Goal: Navigation & Orientation: Understand site structure

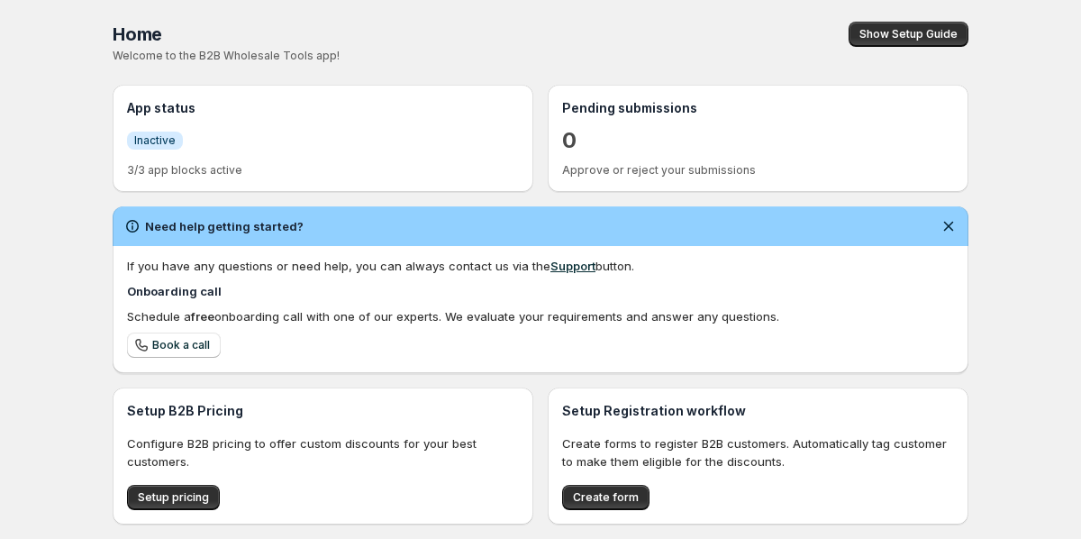
click at [37, 205] on div "Home Pricing Price lists Forms Submissions Settings Features Plans Home. This p…" at bounding box center [540, 350] width 1081 height 700
click at [87, 205] on div "Home Pricing Price lists Forms Submissions Settings Features Plans Home. This p…" at bounding box center [540, 350] width 1081 height 700
